Goal: Find contact information: Find contact information

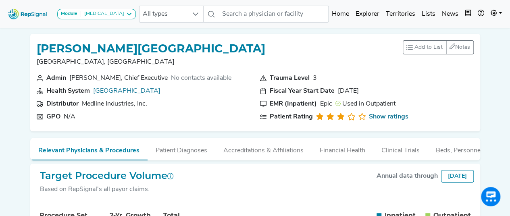
click at [44, 18] on img at bounding box center [28, 13] width 46 height 17
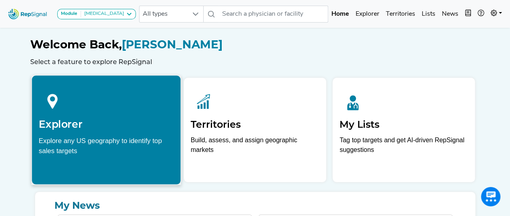
click at [109, 128] on h2 "Explorer" at bounding box center [106, 124] width 135 height 12
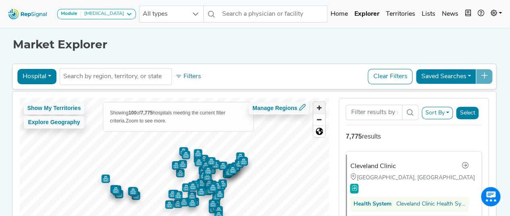
click at [321, 108] on span "Zoom in" at bounding box center [319, 108] width 12 height 12
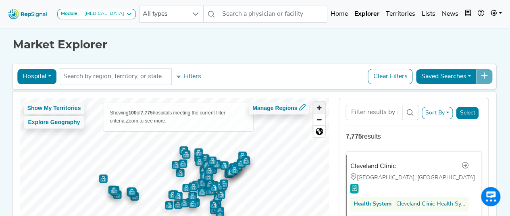
click at [321, 108] on span "Zoom in" at bounding box center [319, 108] width 12 height 12
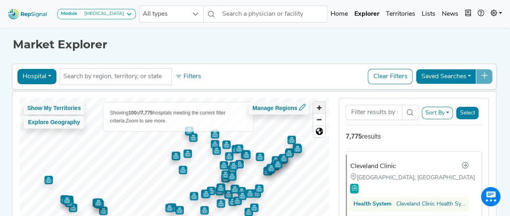
click at [321, 108] on span "Zoom in" at bounding box center [319, 108] width 12 height 12
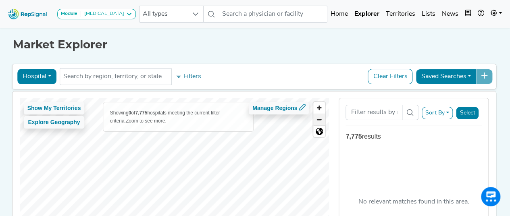
click at [321, 122] on span "Zoom out" at bounding box center [319, 119] width 12 height 11
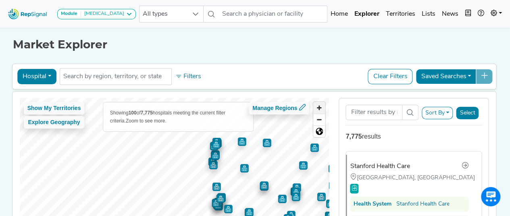
click at [321, 110] on span "Zoom in" at bounding box center [319, 108] width 12 height 12
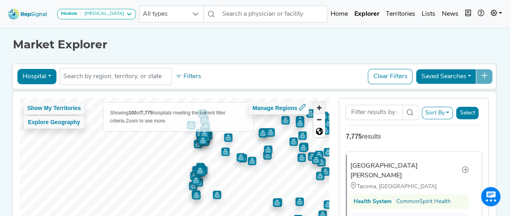
click at [321, 107] on span "Zoom in" at bounding box center [319, 108] width 12 height 12
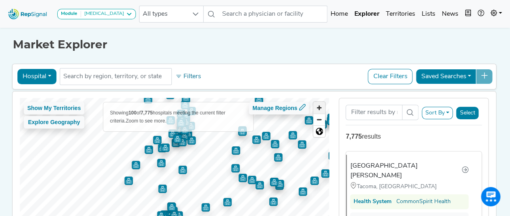
click at [324, 107] on span "Zoom in" at bounding box center [319, 108] width 12 height 12
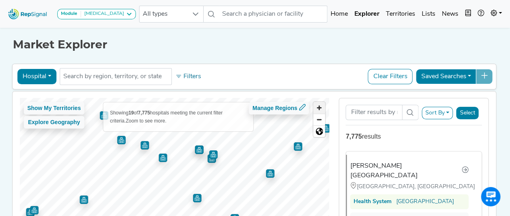
click at [319, 106] on span "Zoom in" at bounding box center [319, 108] width 12 height 12
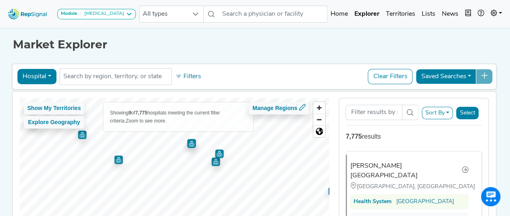
click at [218, 153] on img "Map marker" at bounding box center [219, 153] width 8 height 8
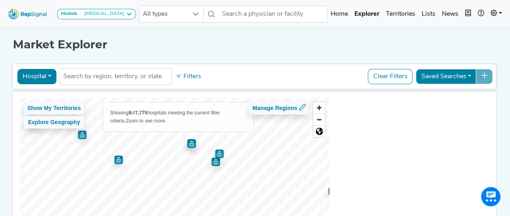
click at [214, 164] on img "Map marker" at bounding box center [215, 162] width 8 height 8
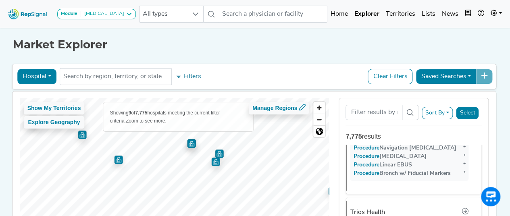
scroll to position [313, 0]
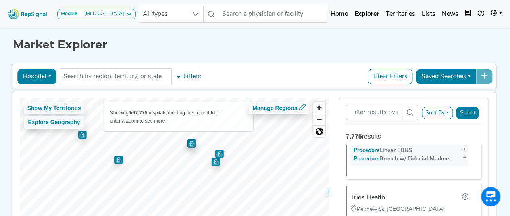
click at [114, 162] on img "Map marker" at bounding box center [118, 160] width 8 height 8
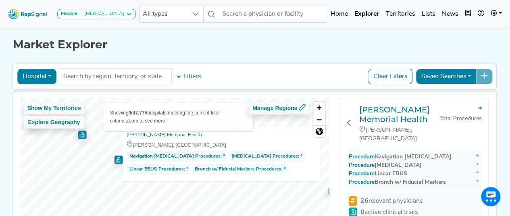
click at [78, 137] on img "Map marker" at bounding box center [82, 135] width 8 height 8
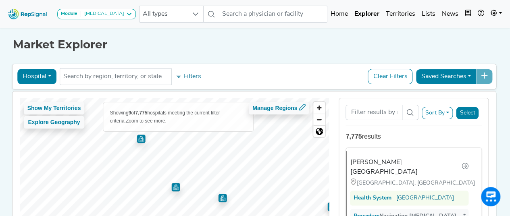
scroll to position [0, 0]
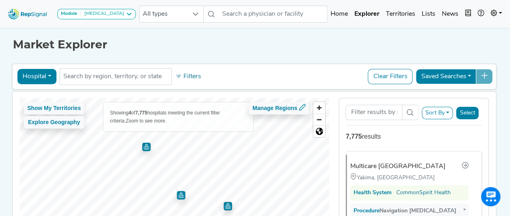
click at [143, 145] on img "Map marker" at bounding box center [146, 147] width 8 height 8
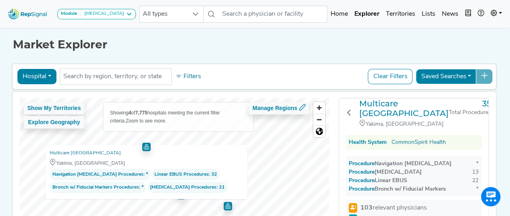
scroll to position [6, 0]
click at [389, 105] on h3 "Multicare [GEOGRAPHIC_DATA]" at bounding box center [403, 107] width 89 height 19
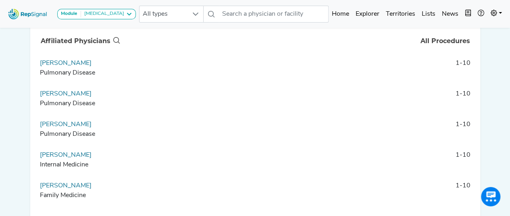
scroll to position [371, 0]
click at [60, 64] on td "[PERSON_NAME] Pulmonary Disease" at bounding box center [79, 70] width 85 height 24
click at [60, 66] on link "Rachana Mandru" at bounding box center [66, 63] width 52 height 6
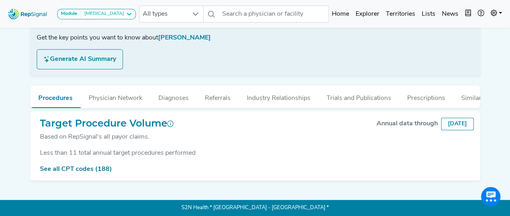
scroll to position [148, 0]
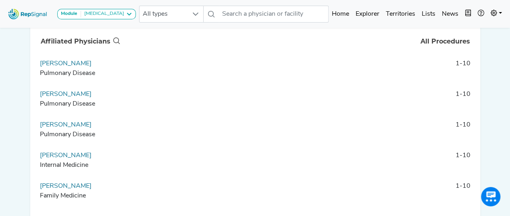
scroll to position [371, 0]
click at [66, 97] on link "Nithya Menon" at bounding box center [66, 94] width 52 height 6
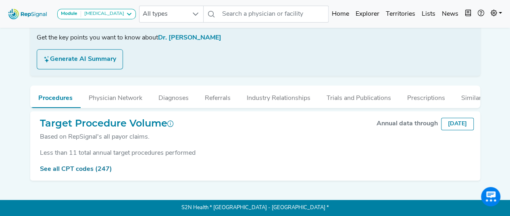
scroll to position [148, 0]
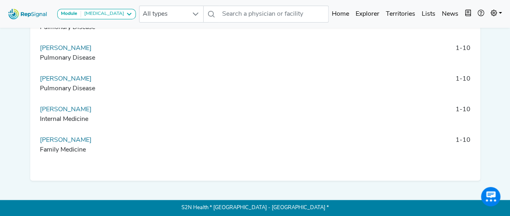
scroll to position [423, 0]
click at [77, 79] on link "Ciaran Cunningham" at bounding box center [66, 79] width 52 height 6
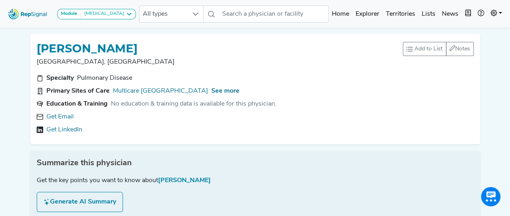
scroll to position [148, 0]
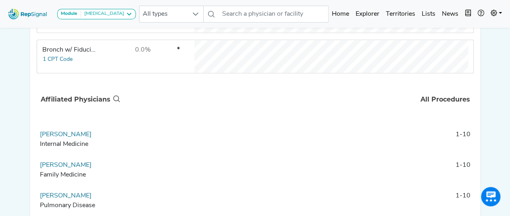
scroll to position [50, 0]
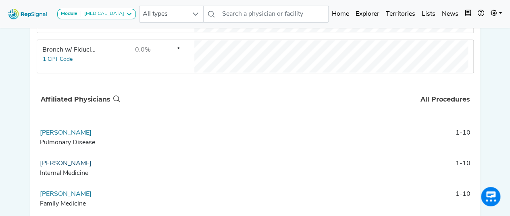
click at [80, 167] on link "Rajesh Samannan" at bounding box center [66, 163] width 52 height 6
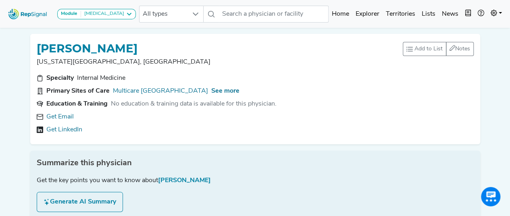
scroll to position [149, 0]
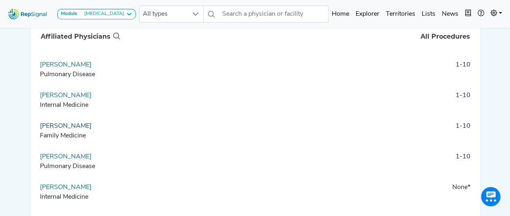
click at [61, 129] on link "John Lyzanchuk" at bounding box center [66, 126] width 52 height 6
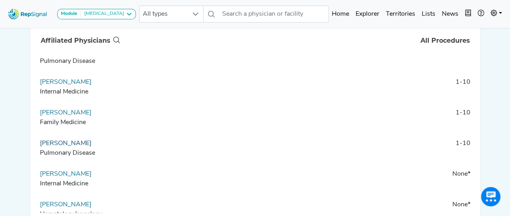
click at [89, 147] on link "Anindita Chowdhury" at bounding box center [66, 143] width 52 height 6
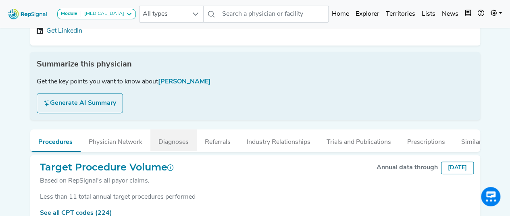
click at [181, 138] on button "Diagnoses" at bounding box center [173, 140] width 46 height 22
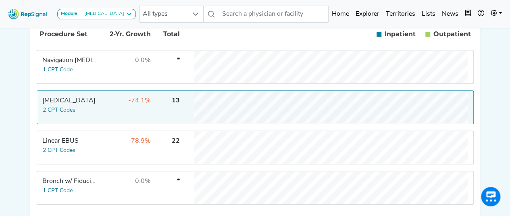
click at [75, 106] on div "[MEDICAL_DATA]" at bounding box center [69, 101] width 55 height 10
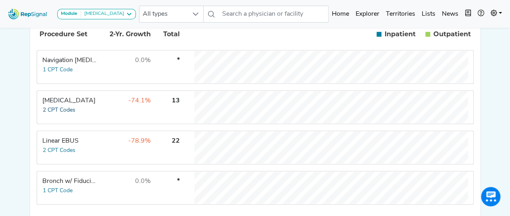
click at [61, 115] on button "2 CPT Codes" at bounding box center [58, 110] width 33 height 9
click at [55, 154] on button "2 CPT Codes" at bounding box center [58, 150] width 33 height 9
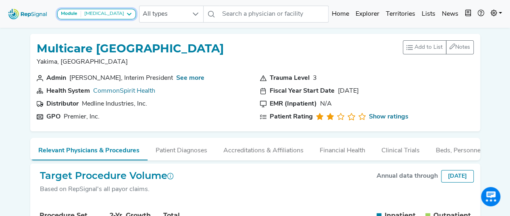
click at [111, 12] on div "[MEDICAL_DATA]" at bounding box center [102, 14] width 43 height 6
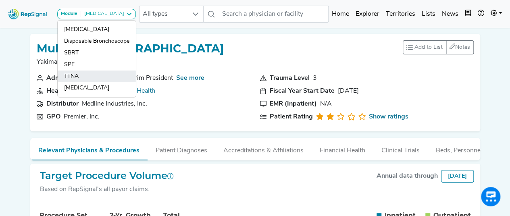
click at [77, 82] on link "TTNA" at bounding box center [97, 88] width 78 height 12
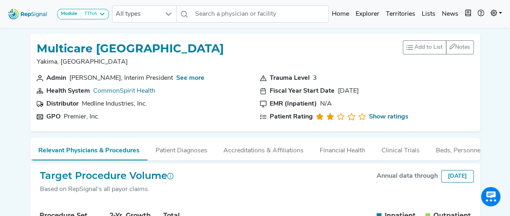
click at [220, 49] on h1 "Multicare [GEOGRAPHIC_DATA]" at bounding box center [130, 49] width 187 height 14
click at [102, 12] on icon at bounding box center [102, 14] width 6 height 6
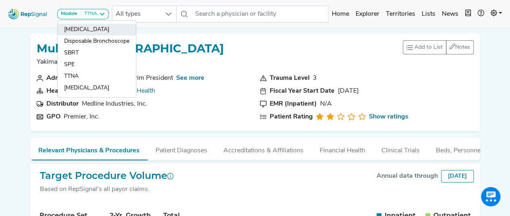
click at [95, 35] on link "[MEDICAL_DATA]" at bounding box center [97, 41] width 78 height 12
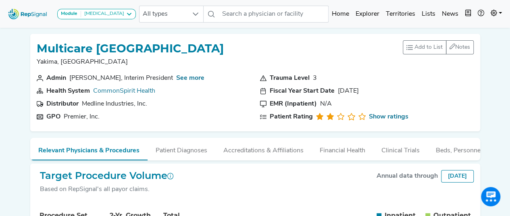
click at [106, 13] on div "[MEDICAL_DATA]" at bounding box center [102, 14] width 43 height 6
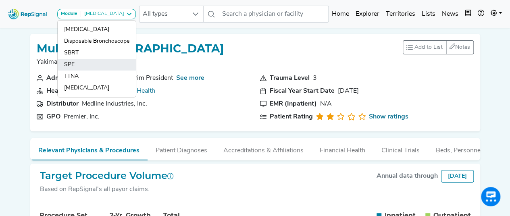
click at [65, 71] on link "SPE" at bounding box center [97, 77] width 78 height 12
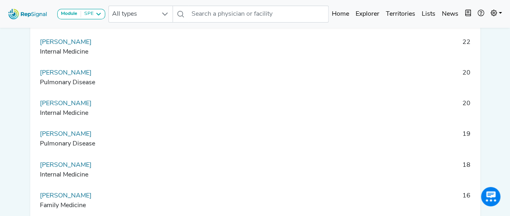
scroll to position [615, 6]
click at [67, 76] on link "Rachana Mandru" at bounding box center [66, 72] width 52 height 6
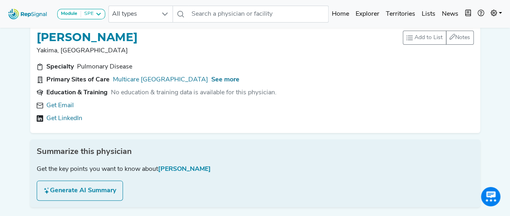
scroll to position [0, 6]
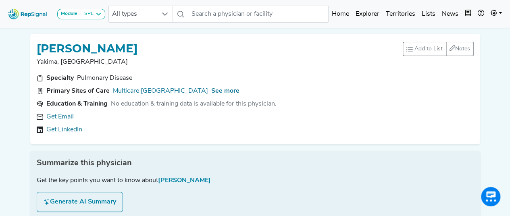
click at [53, 117] on link "Get Email" at bounding box center [59, 117] width 27 height 10
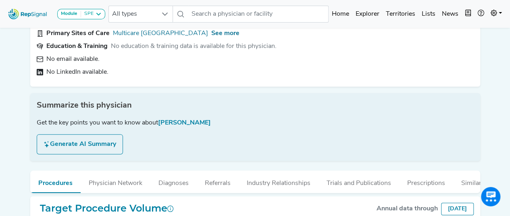
scroll to position [50, 6]
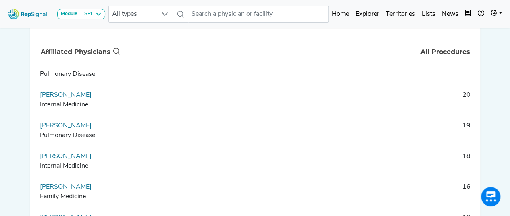
scroll to position [107, 0]
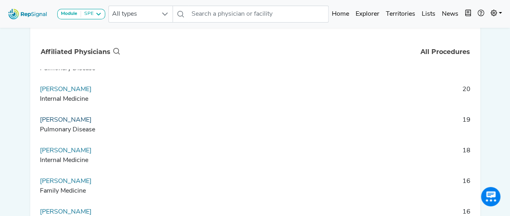
click at [74, 123] on link "Anindita Chowdhury" at bounding box center [66, 120] width 52 height 6
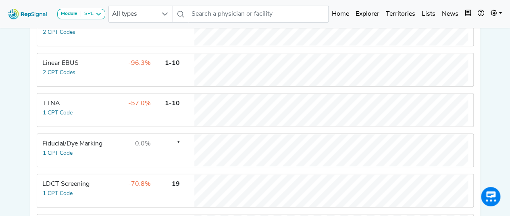
scroll to position [0, 4]
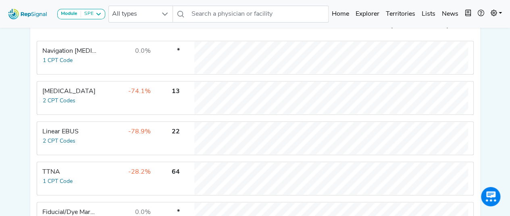
scroll to position [0, 4]
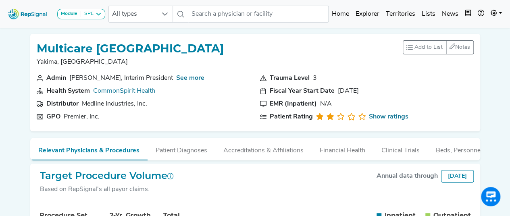
click at [29, 10] on img at bounding box center [28, 13] width 46 height 17
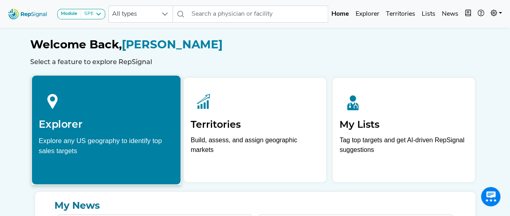
click at [75, 111] on div at bounding box center [106, 100] width 135 height 36
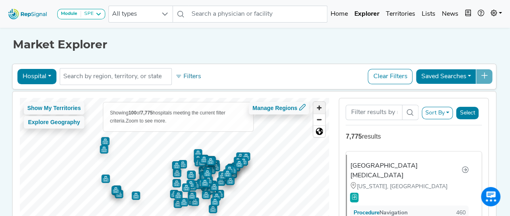
click at [314, 107] on span "Zoom in" at bounding box center [319, 108] width 12 height 12
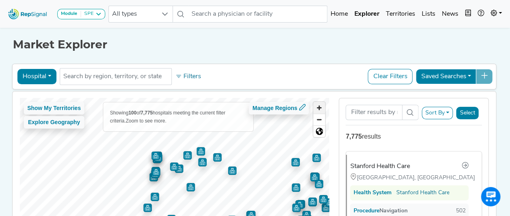
click at [315, 109] on span "Zoom in" at bounding box center [319, 108] width 12 height 12
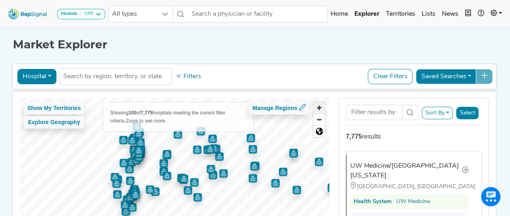
click at [316, 108] on span "Zoom in" at bounding box center [319, 108] width 12 height 12
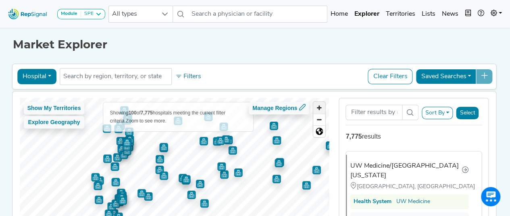
click at [316, 108] on span "Zoom in" at bounding box center [319, 108] width 12 height 12
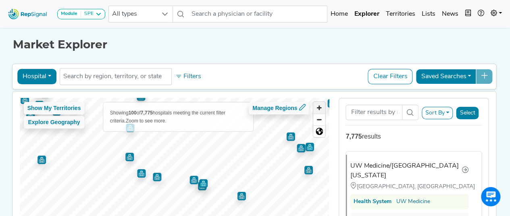
click at [316, 108] on span "Zoom in" at bounding box center [319, 108] width 12 height 12
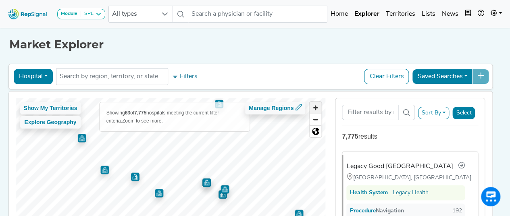
click at [316, 108] on span "Zoom in" at bounding box center [315, 108] width 12 height 12
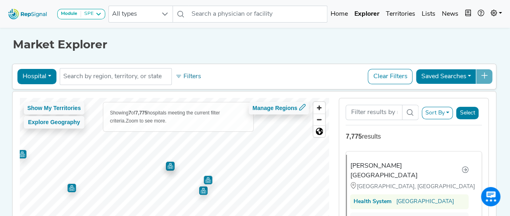
click at [167, 125] on div "Show My Territories Explore Geography Showing 7 of 7,775 hospitals meeting the …" at bounding box center [174, 179] width 309 height 162
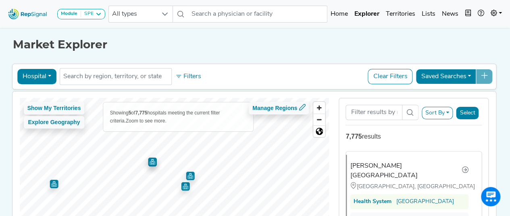
click at [186, 175] on img "Map marker" at bounding box center [190, 176] width 8 height 8
click at [190, 177] on img "Map marker" at bounding box center [194, 181] width 8 height 8
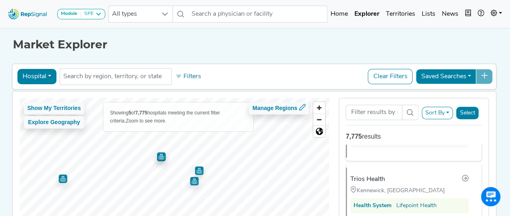
click at [58, 177] on img "Map marker" at bounding box center [62, 178] width 8 height 8
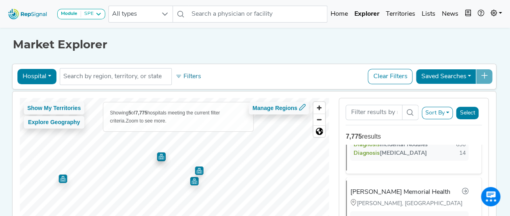
scroll to position [466, 0]
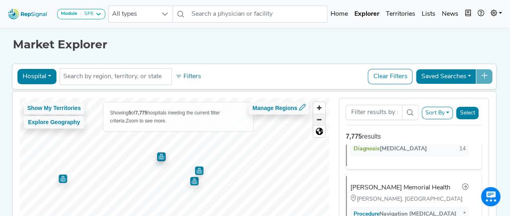
click at [316, 120] on span "Zoom out" at bounding box center [319, 119] width 12 height 11
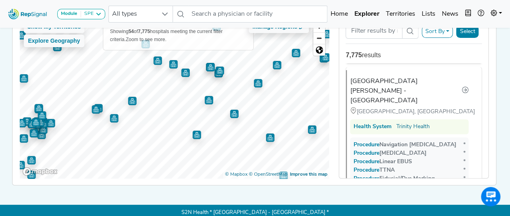
scroll to position [4886, 0]
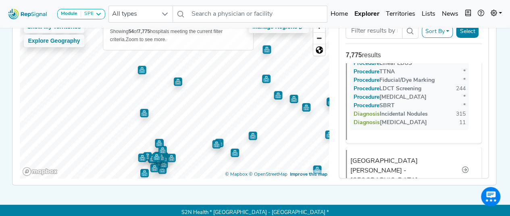
drag, startPoint x: 126, startPoint y: 100, endPoint x: 247, endPoint y: 135, distance: 126.2
click at [248, 135] on img "Map marker" at bounding box center [252, 135] width 8 height 8
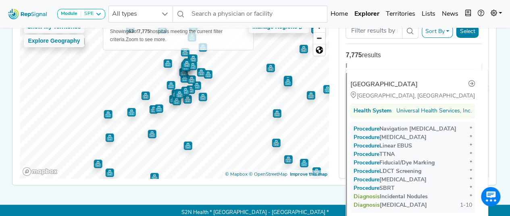
scroll to position [0, 0]
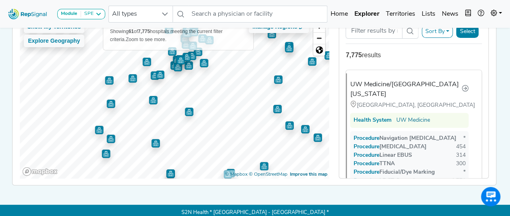
click at [198, 31] on div "Show My Territories Explore Geography Showing 61 of 7,775 hospitals meeting the…" at bounding box center [174, 98] width 309 height 162
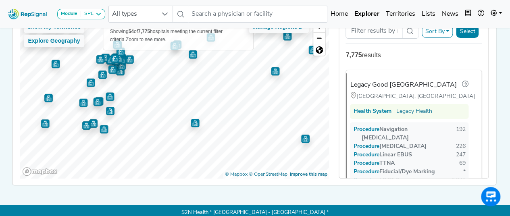
click at [224, 3] on div "Module SPE Bronchoscopy Disposable Bronchoscope SBRT SPE TTNA Thoracic Surgery …" at bounding box center [255, 70] width 510 height 302
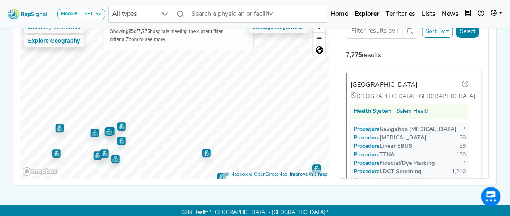
click at [261, 199] on div "Module SPE Bronchoscopy Disposable Bronchoscope SBRT SPE TTNA Thoracic Surgery …" at bounding box center [255, 70] width 510 height 302
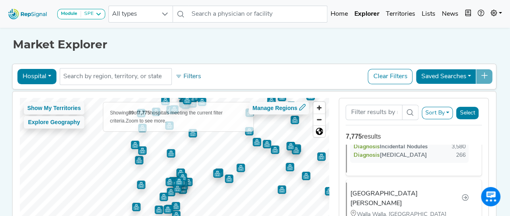
scroll to position [0, 4]
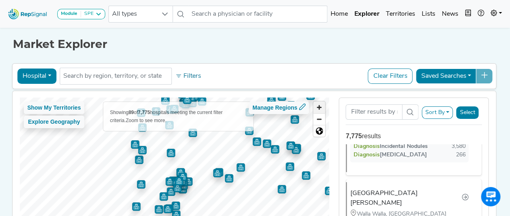
click at [313, 106] on span "Zoom in" at bounding box center [319, 108] width 12 height 12
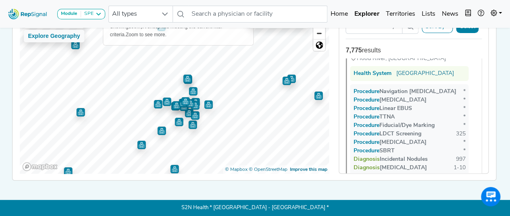
scroll to position [2438, 0]
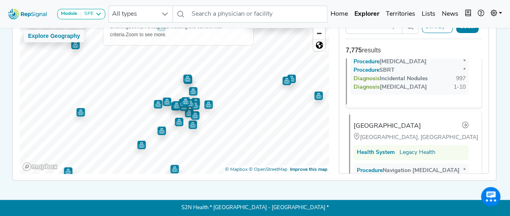
click at [398, 121] on div "[GEOGRAPHIC_DATA]" at bounding box center [386, 126] width 67 height 10
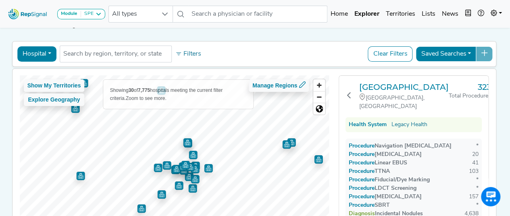
scroll to position [22, 4]
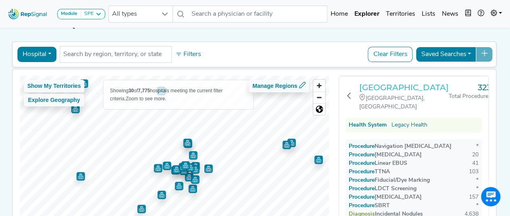
click at [397, 91] on h3 "[GEOGRAPHIC_DATA]" at bounding box center [403, 88] width 89 height 10
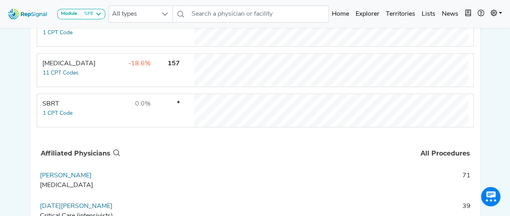
scroll to position [416, 0]
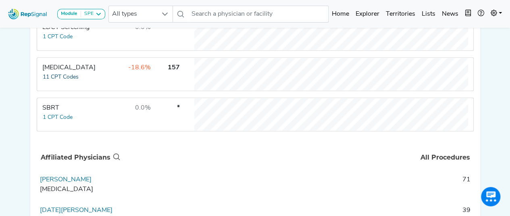
click at [68, 82] on button "11 CPT Codes" at bounding box center [60, 77] width 37 height 9
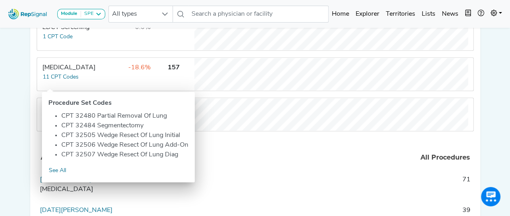
click at [494, 69] on div "Module SPE [MEDICAL_DATA] Disposable Bronchoscope SBRT SPE TTNA [MEDICAL_DATA] …" at bounding box center [255, 58] width 510 height 948
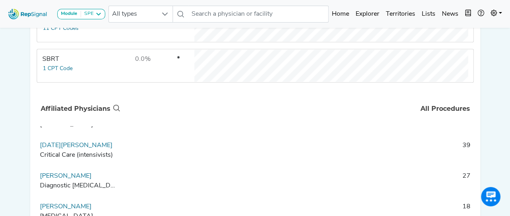
scroll to position [16, 0]
click at [91, 149] on link "[DATE][PERSON_NAME]" at bounding box center [76, 146] width 73 height 6
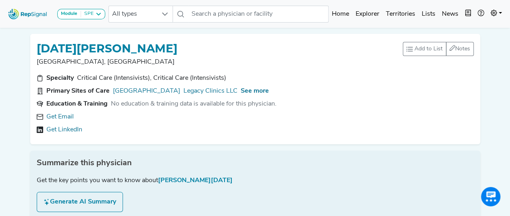
scroll to position [0, 6]
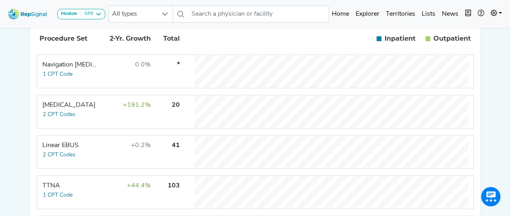
scroll to position [0, 6]
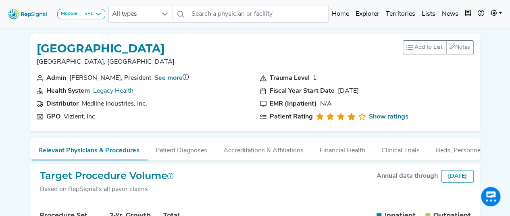
click at [32, 18] on img at bounding box center [28, 13] width 46 height 17
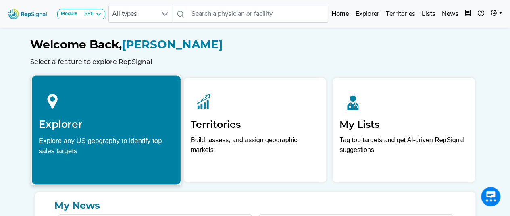
click at [68, 85] on div at bounding box center [106, 100] width 135 height 36
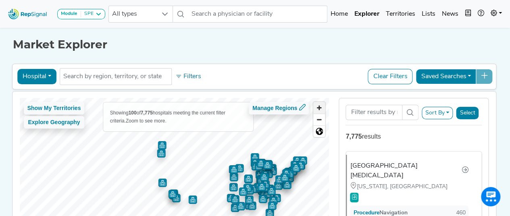
click at [313, 108] on span "Zoom in" at bounding box center [319, 108] width 12 height 12
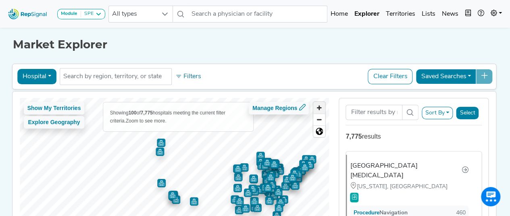
click at [313, 108] on span "Zoom in" at bounding box center [319, 108] width 12 height 12
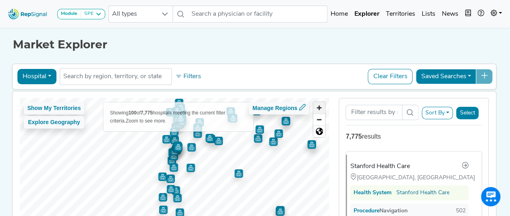
click at [313, 109] on span "Zoom in" at bounding box center [319, 108] width 12 height 12
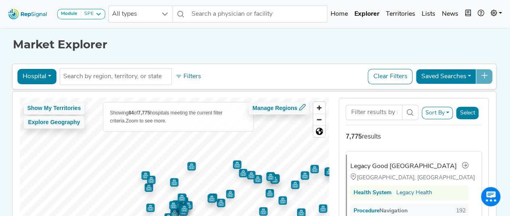
click at [240, 216] on html "Module SPE [MEDICAL_DATA] Disposable Bronchoscope SBRT SPE TTNA [MEDICAL_DATA] …" at bounding box center [255, 151] width 510 height 302
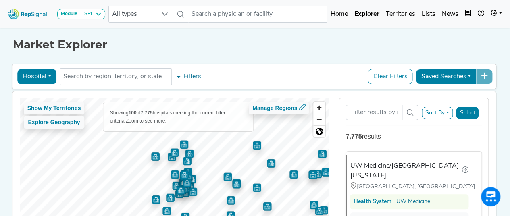
click at [201, 216] on html "Module SPE [MEDICAL_DATA] Disposable Bronchoscope SBRT SPE TTNA [MEDICAL_DATA] …" at bounding box center [255, 151] width 510 height 302
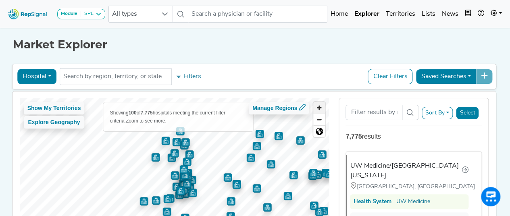
click at [315, 108] on span "Zoom in" at bounding box center [319, 108] width 12 height 12
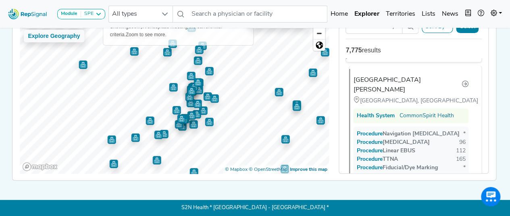
scroll to position [168, 0]
click at [388, 76] on div "[GEOGRAPHIC_DATA][PERSON_NAME]" at bounding box center [407, 85] width 108 height 19
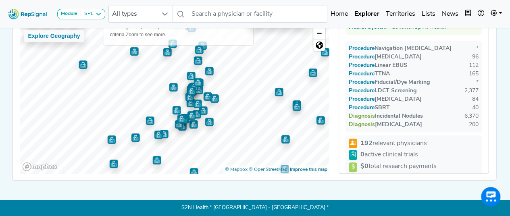
scroll to position [89, 6]
click at [489, 89] on div "[GEOGRAPHIC_DATA][PERSON_NAME] [GEOGRAPHIC_DATA], [GEOGRAPHIC_DATA] 2,876 Total…" at bounding box center [414, 93] width 160 height 162
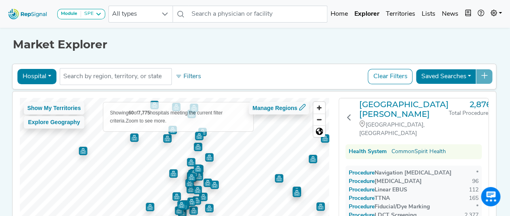
scroll to position [58, 6]
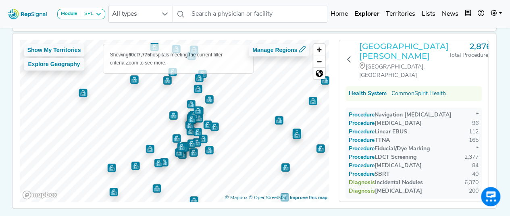
click at [372, 49] on h3 "[GEOGRAPHIC_DATA][PERSON_NAME]" at bounding box center [403, 50] width 89 height 19
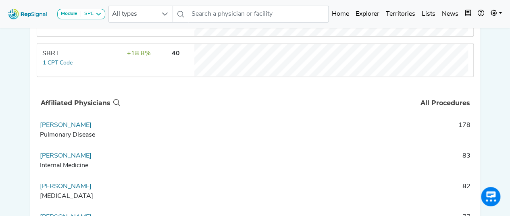
scroll to position [516, 0]
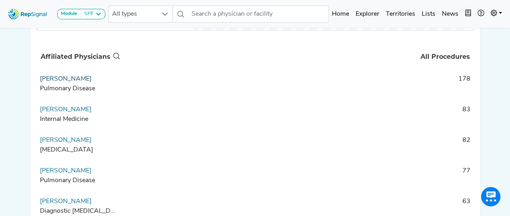
click at [52, 82] on link "Tom Yan" at bounding box center [66, 79] width 52 height 6
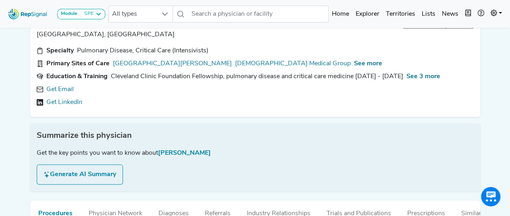
scroll to position [0, 6]
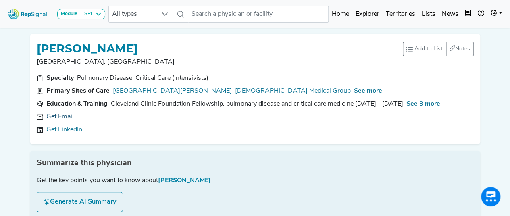
click at [50, 114] on link "Get Email" at bounding box center [59, 117] width 27 height 10
